Goal: Check status: Check status

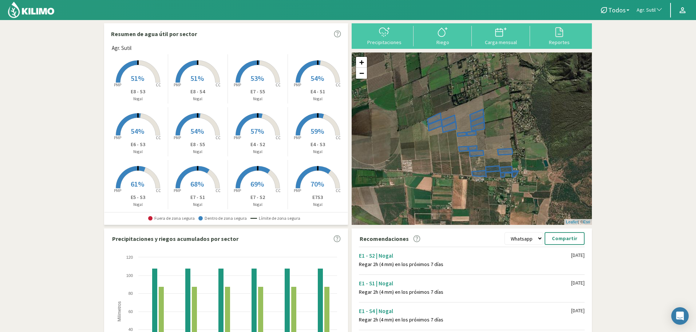
click at [645, 12] on span "Agr. Sutil" at bounding box center [646, 10] width 19 height 7
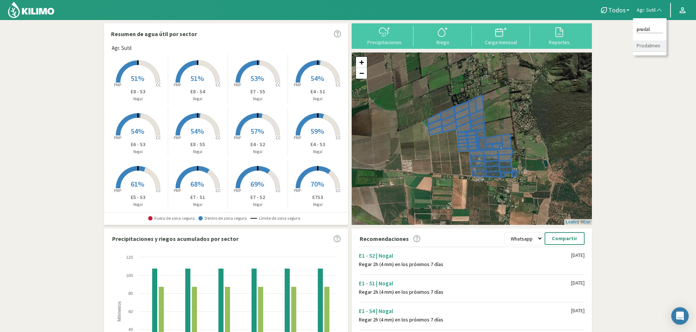
type input "prodal"
click at [652, 44] on li "Prodalmen" at bounding box center [649, 45] width 33 height 11
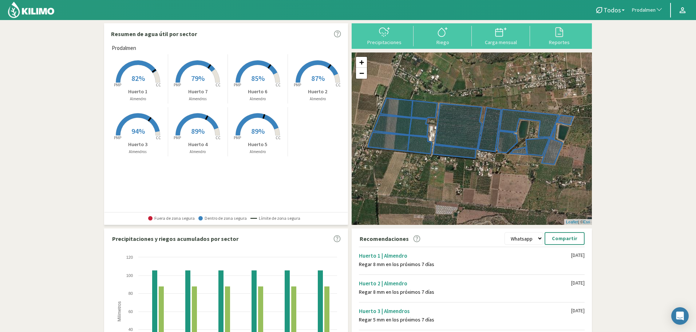
click at [138, 67] on rect at bounding box center [138, 83] width 58 height 58
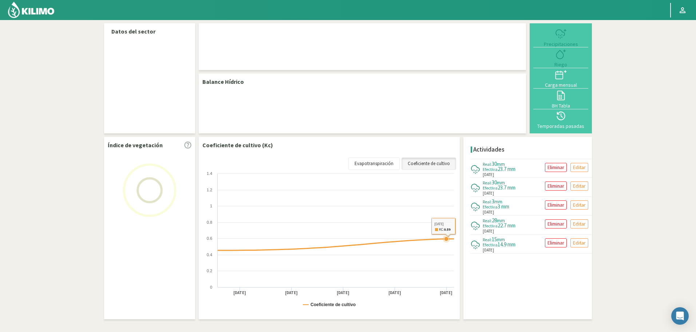
select select "224: Object"
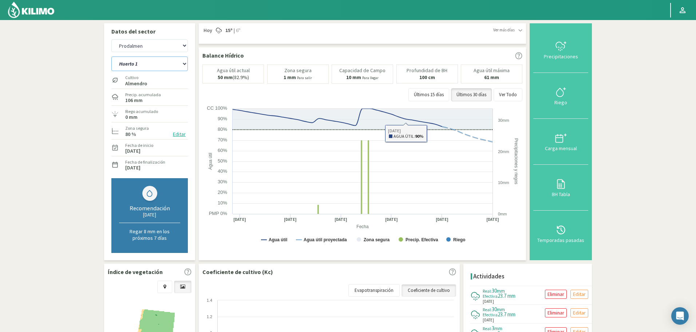
click at [144, 66] on select "Huerto 1 Huerto 2 Huerto 3 Huerto 4 Huerto 5 Huerto 6 Huerto 7" at bounding box center [149, 63] width 76 height 15
click at [111, 56] on select "Huerto 1 Huerto 2 Huerto 3 Huerto 4 Huerto 5 Huerto 6 Huerto 7" at bounding box center [149, 63] width 76 height 15
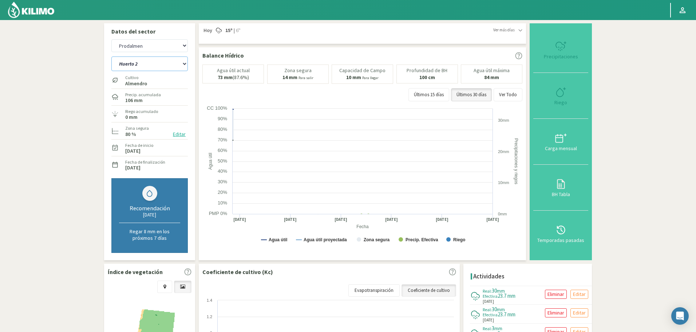
select select "0: Object"
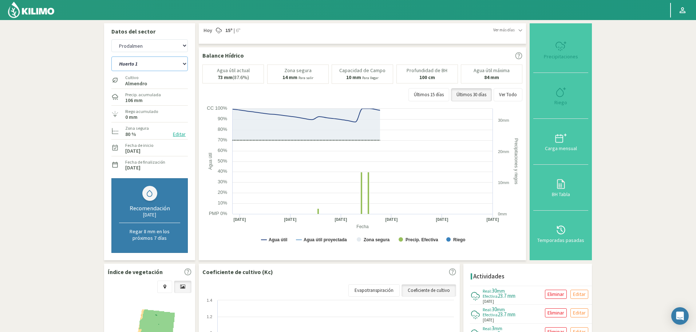
click at [139, 65] on select "Huerto 1 Huerto 2 Huerto 3 Huerto 4 Huerto 5 Huerto 6 Huerto 7" at bounding box center [149, 63] width 76 height 15
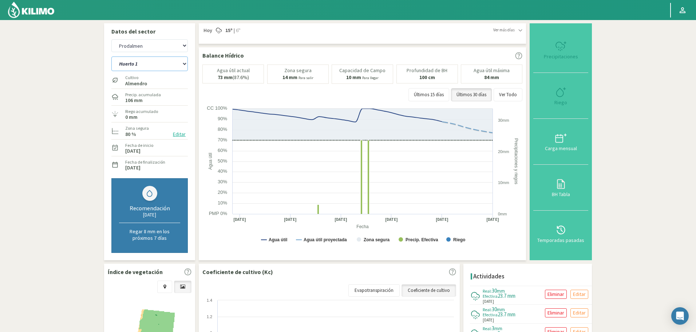
select select "503: Object"
click at [111, 56] on select "Huerto 1 Huerto 2 Huerto 3 Huerto 4 Huerto 5 Huerto 6 Huerto 7" at bounding box center [149, 63] width 76 height 15
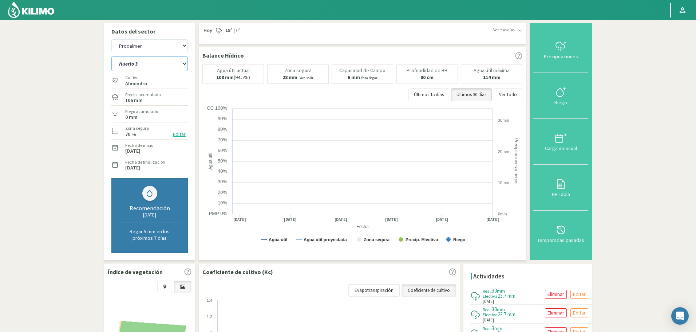
select select "8: Object"
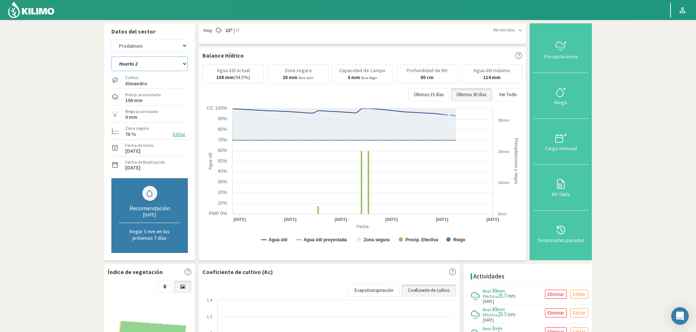
select select "782: Object"
click at [139, 63] on select "Huerto 1 Huerto 2 Huerto 3 Huerto 4 Huerto 5 Huerto 6 Huerto 7" at bounding box center [149, 63] width 76 height 15
click at [111, 56] on select "Huerto 1 Huerto 2 Huerto 3 Huerto 4 Huerto 5 Huerto 6 Huerto 7" at bounding box center [149, 63] width 76 height 15
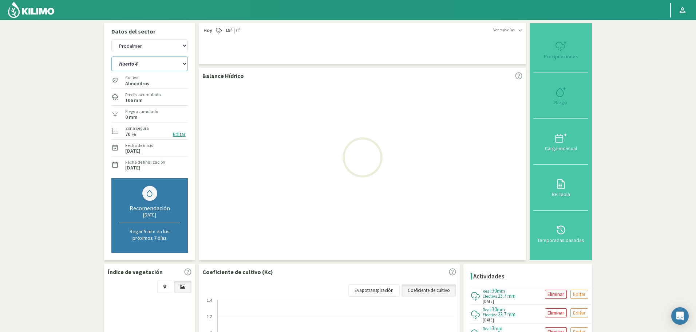
select select "16: Object"
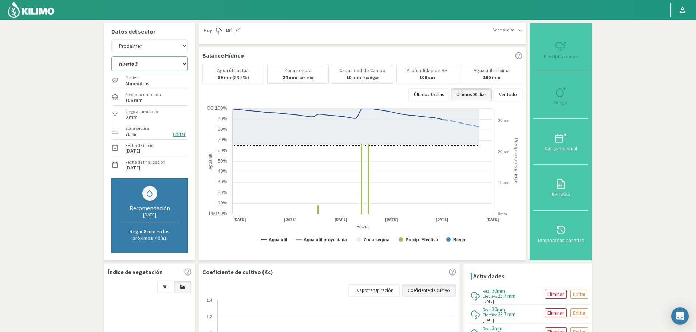
select select "1061: Object"
click at [151, 67] on select "Huerto 1 Huerto 2 Huerto 3 Huerto 4 Huerto 5 Huerto 6 Huerto 7" at bounding box center [149, 63] width 76 height 15
click at [111, 56] on select "Huerto 1 Huerto 2 Huerto 3 Huerto 4 Huerto 5 Huerto 6 Huerto 7" at bounding box center [149, 63] width 76 height 15
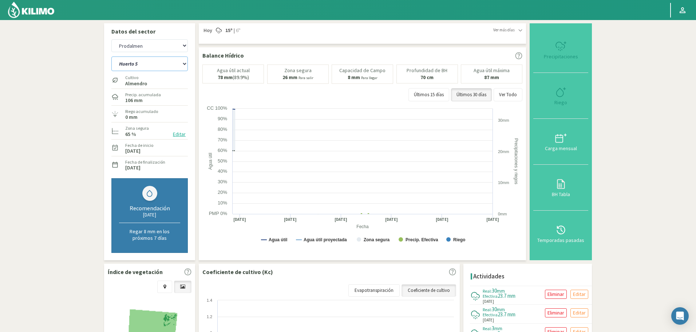
select select "24: Object"
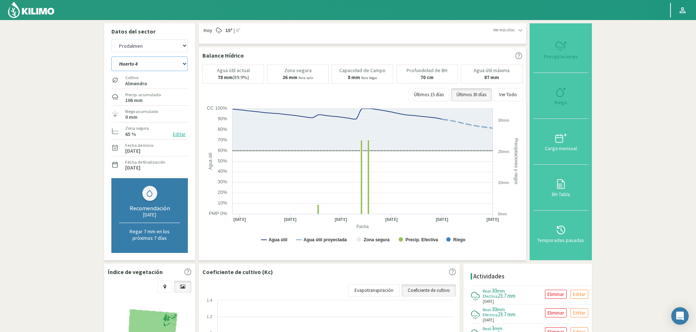
select select "1340: Object"
click at [158, 63] on select "Huerto 1 Huerto 2 Huerto 3 Huerto 4 Huerto 5 Huerto 6 Huerto 7" at bounding box center [149, 63] width 76 height 15
click at [111, 56] on select "Huerto 1 Huerto 2 Huerto 3 Huerto 4 Huerto 5 Huerto 6 Huerto 7" at bounding box center [149, 63] width 76 height 15
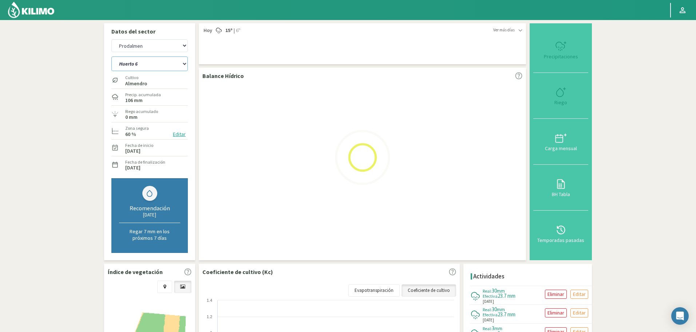
select select "32: Object"
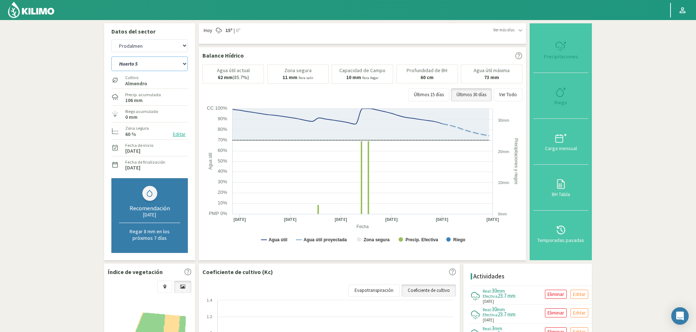
select select "1619: Object"
click at [150, 65] on select "Huerto 1 Huerto 2 Huerto 3 Huerto 4 Huerto 5 Huerto 6 Huerto 7" at bounding box center [149, 63] width 76 height 15
click at [111, 56] on select "Huerto 1 Huerto 2 Huerto 3 Huerto 4 Huerto 5 Huerto 6 Huerto 7" at bounding box center [149, 63] width 76 height 15
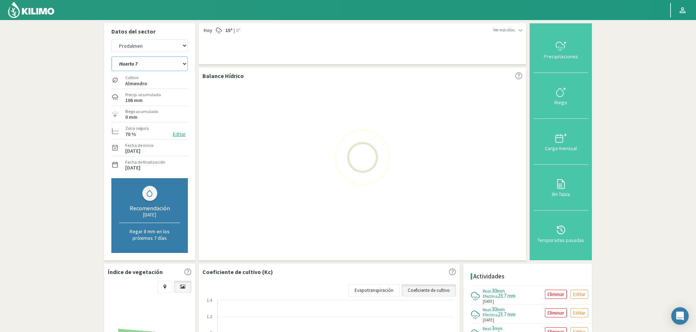
select select "40: Object"
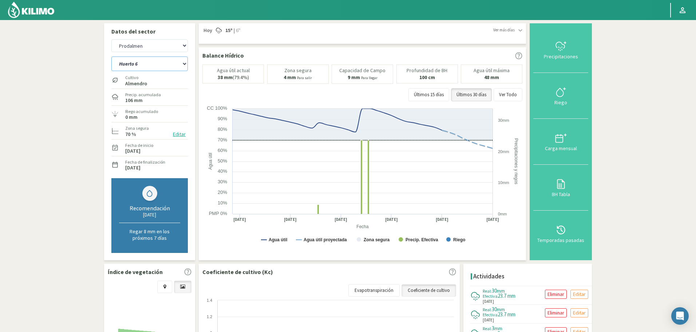
select select "1898: Object"
select select "48: Object"
